Goal: Task Accomplishment & Management: Use online tool/utility

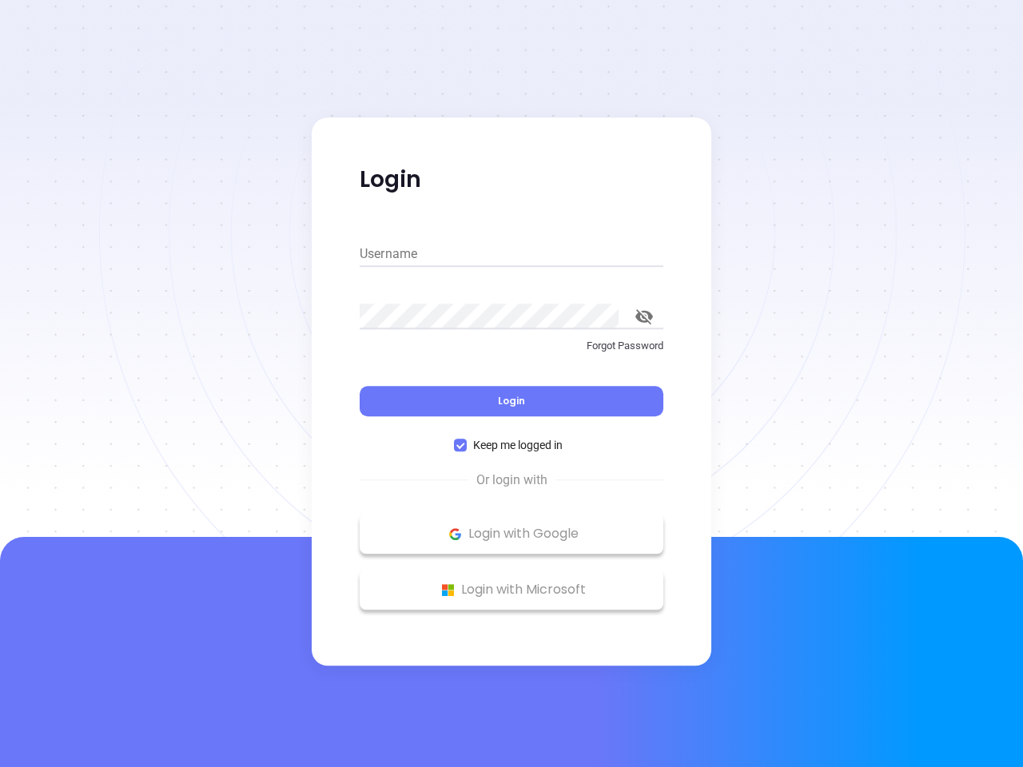
click at [512, 384] on div "Login" at bounding box center [512, 392] width 304 height 50
click at [512, 254] on input "Username" at bounding box center [512, 254] width 304 height 26
click at [644, 317] on icon "toggle password visibility" at bounding box center [644, 316] width 18 height 15
click at [512, 401] on span "Login" at bounding box center [511, 401] width 27 height 14
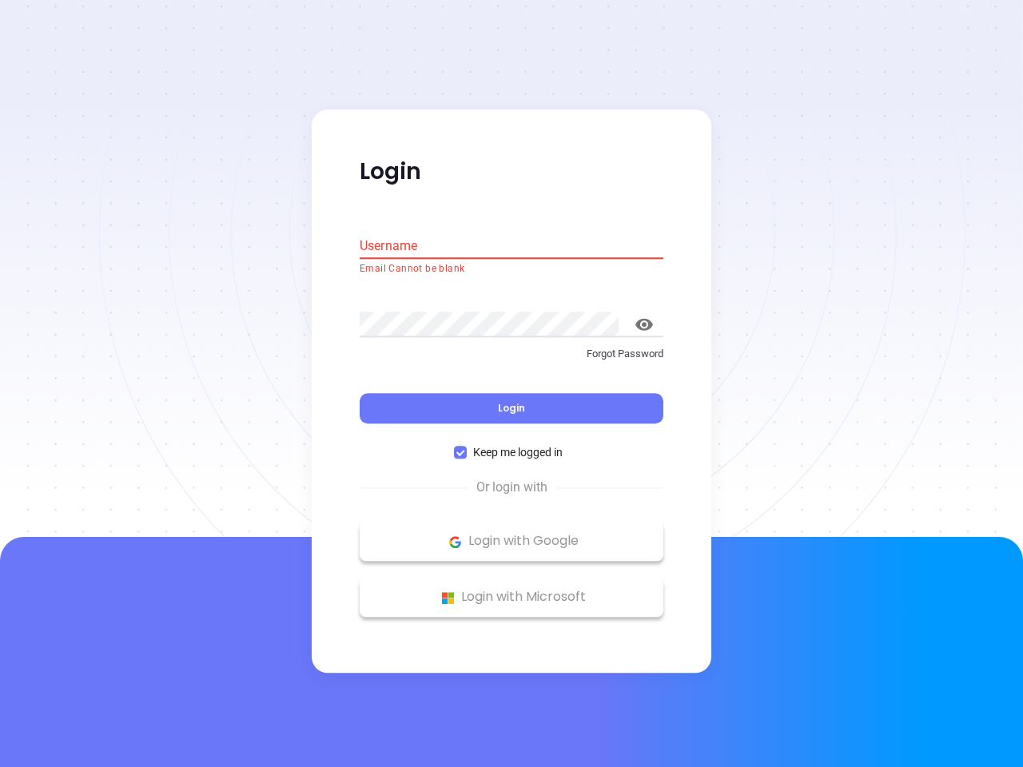
click at [512, 445] on span "Keep me logged in" at bounding box center [518, 453] width 102 height 18
click at [467, 447] on input "Keep me logged in" at bounding box center [460, 453] width 13 height 13
checkbox input "false"
click at [512, 534] on p "Login with Google" at bounding box center [512, 542] width 288 height 24
click at [512, 590] on p "Login with Microsoft" at bounding box center [512, 598] width 288 height 24
